Goal: Navigation & Orientation: Find specific page/section

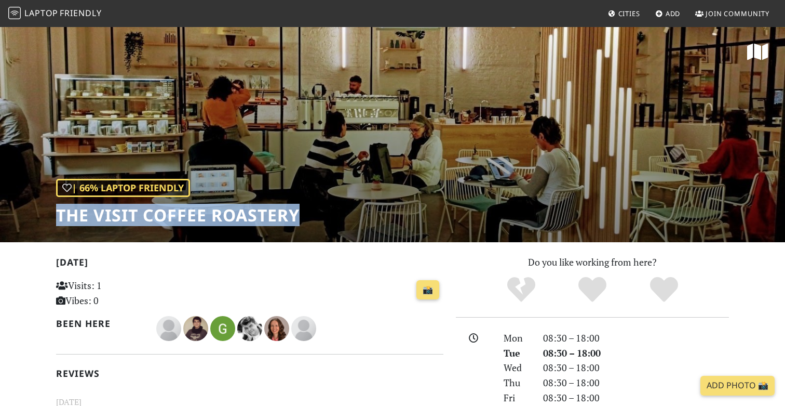
click at [51, 18] on span "Laptop" at bounding box center [41, 12] width 34 height 11
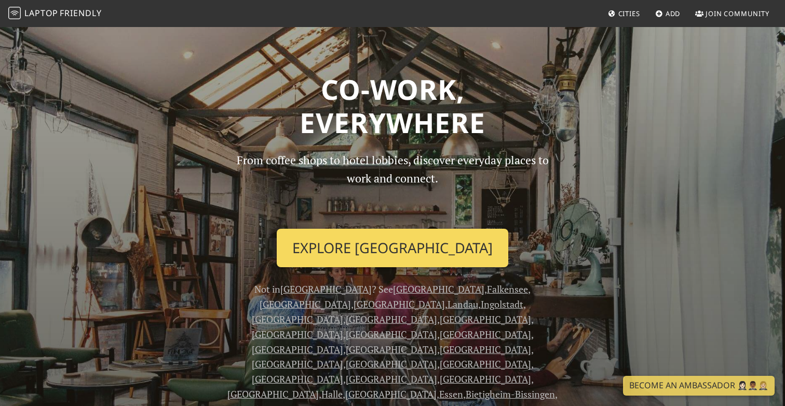
click at [452, 238] on link "Explore [GEOGRAPHIC_DATA]" at bounding box center [393, 248] width 232 height 38
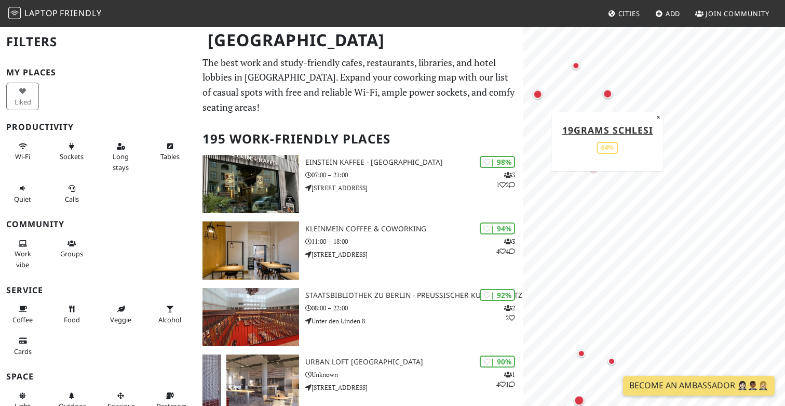
drag, startPoint x: 627, startPoint y: 228, endPoint x: 612, endPoint y: 92, distance: 135.8
click at [612, 92] on div "Map marker" at bounding box center [607, 93] width 9 height 9
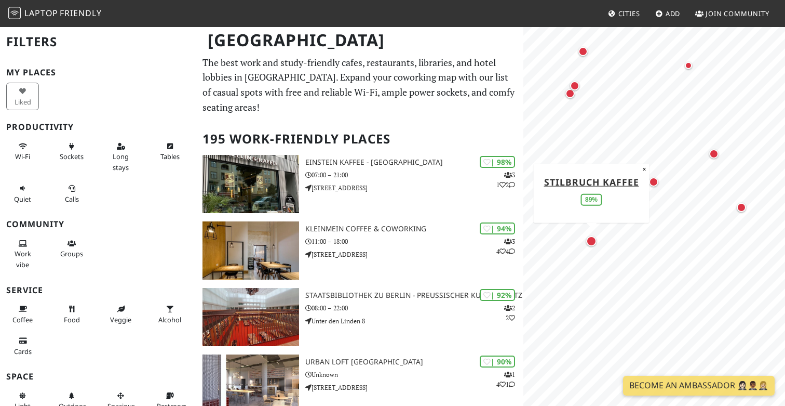
click at [591, 240] on div "Map marker" at bounding box center [591, 241] width 10 height 10
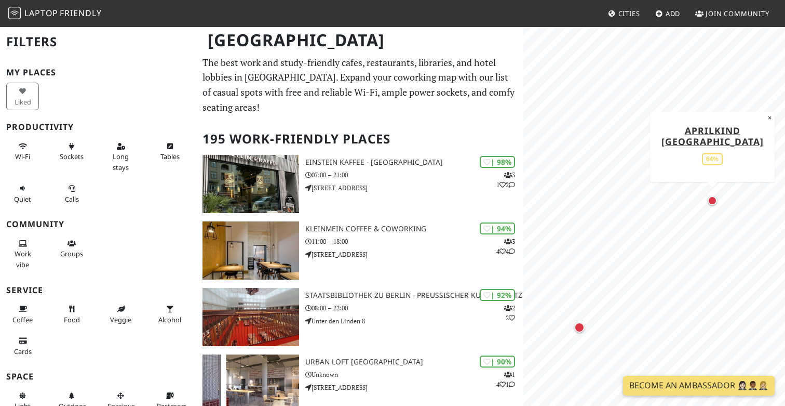
click at [712, 206] on div "Map marker" at bounding box center [713, 201] width 14 height 14
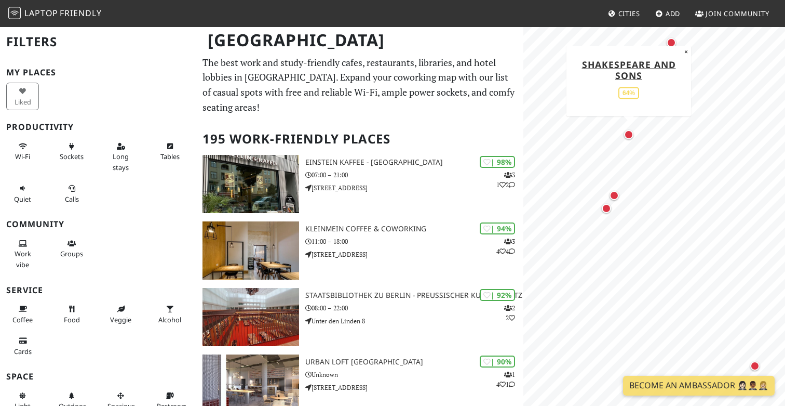
click at [630, 138] on div "Map marker" at bounding box center [628, 134] width 9 height 9
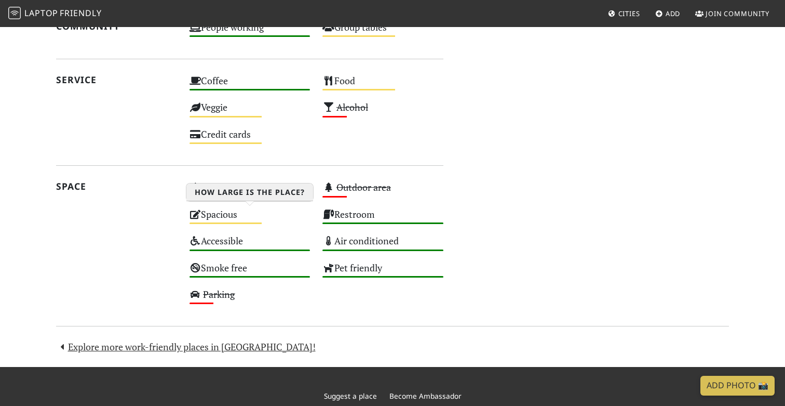
scroll to position [666, 0]
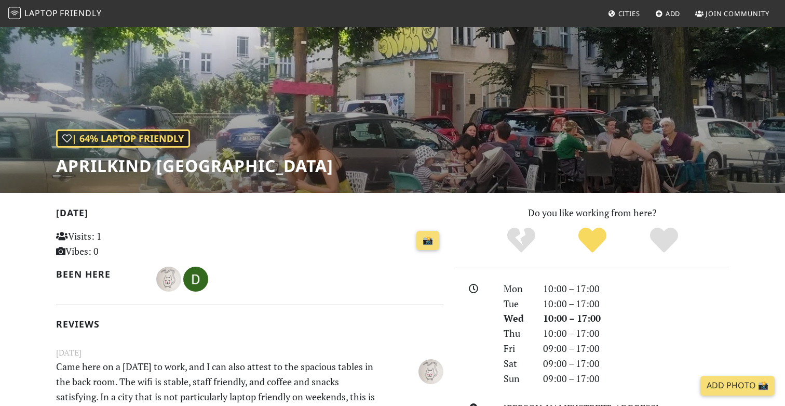
scroll to position [42, 0]
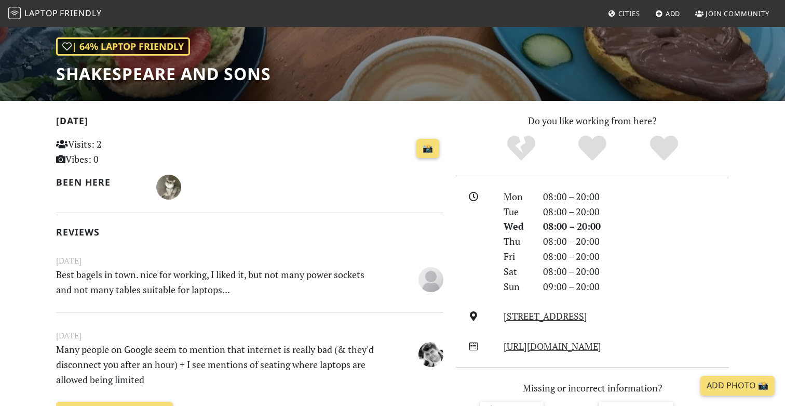
scroll to position [142, 0]
